Goal: Information Seeking & Learning: Understand process/instructions

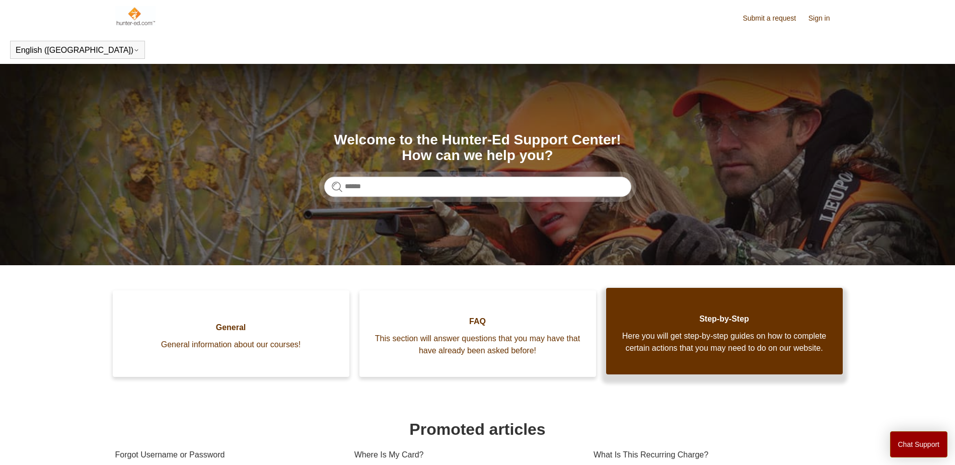
click at [677, 334] on span "Here you will get step-by-step guides on how to complete certain actions that y…" at bounding box center [724, 342] width 206 height 24
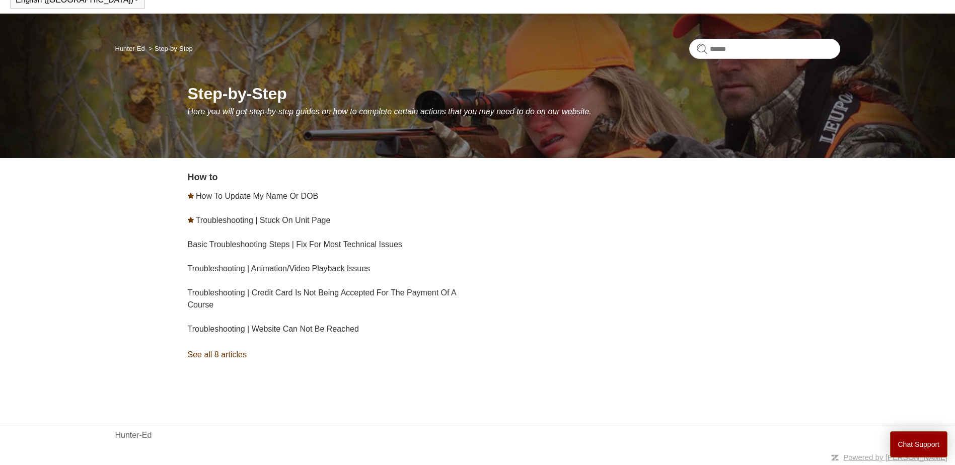
scroll to position [51, 0]
click at [221, 355] on link "See all 8 articles" at bounding box center [334, 354] width 293 height 27
